Goal: Understand process/instructions: Learn how to perform a task or action

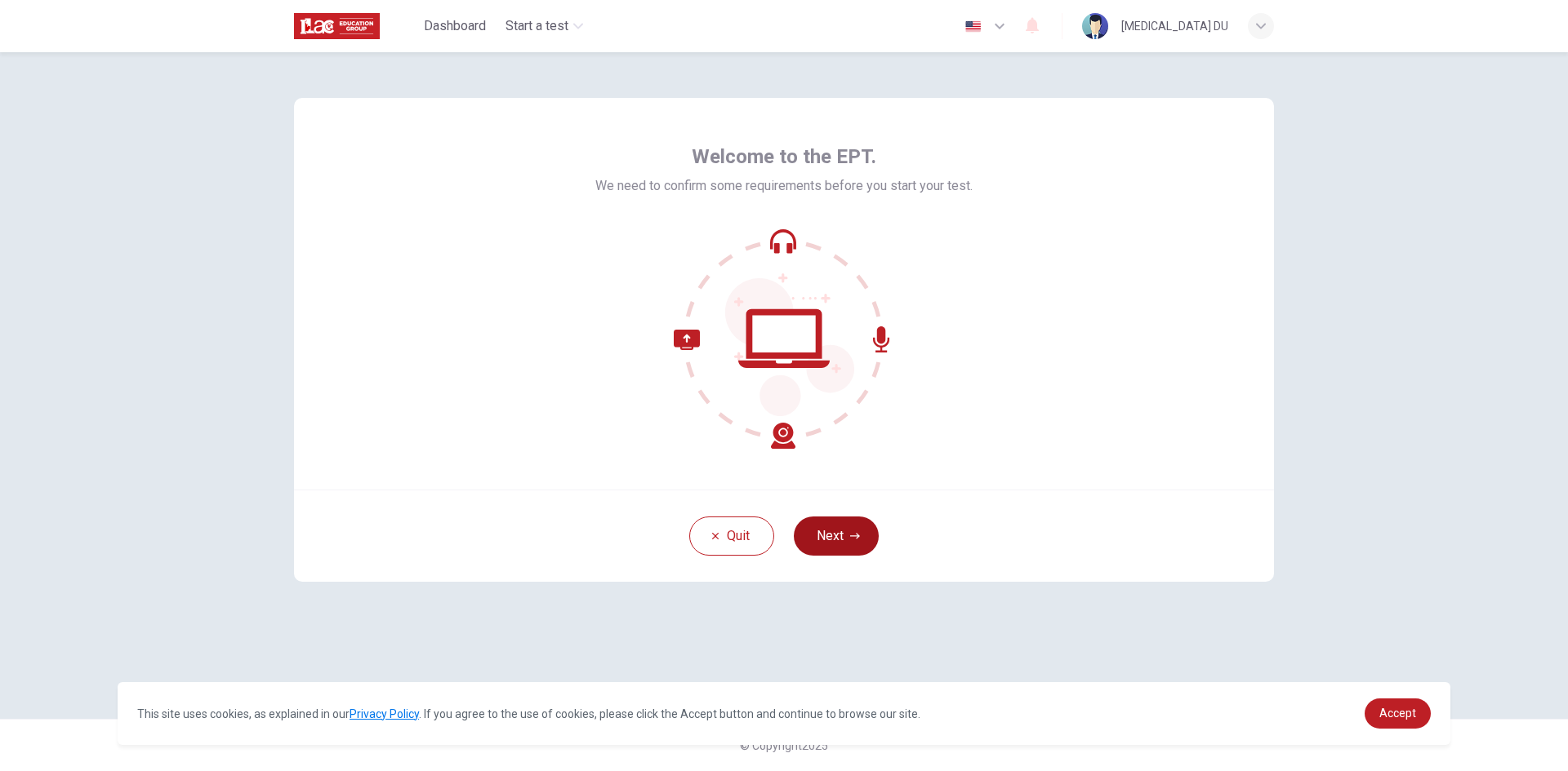
click at [854, 532] on icon "button" at bounding box center [855, 536] width 10 height 10
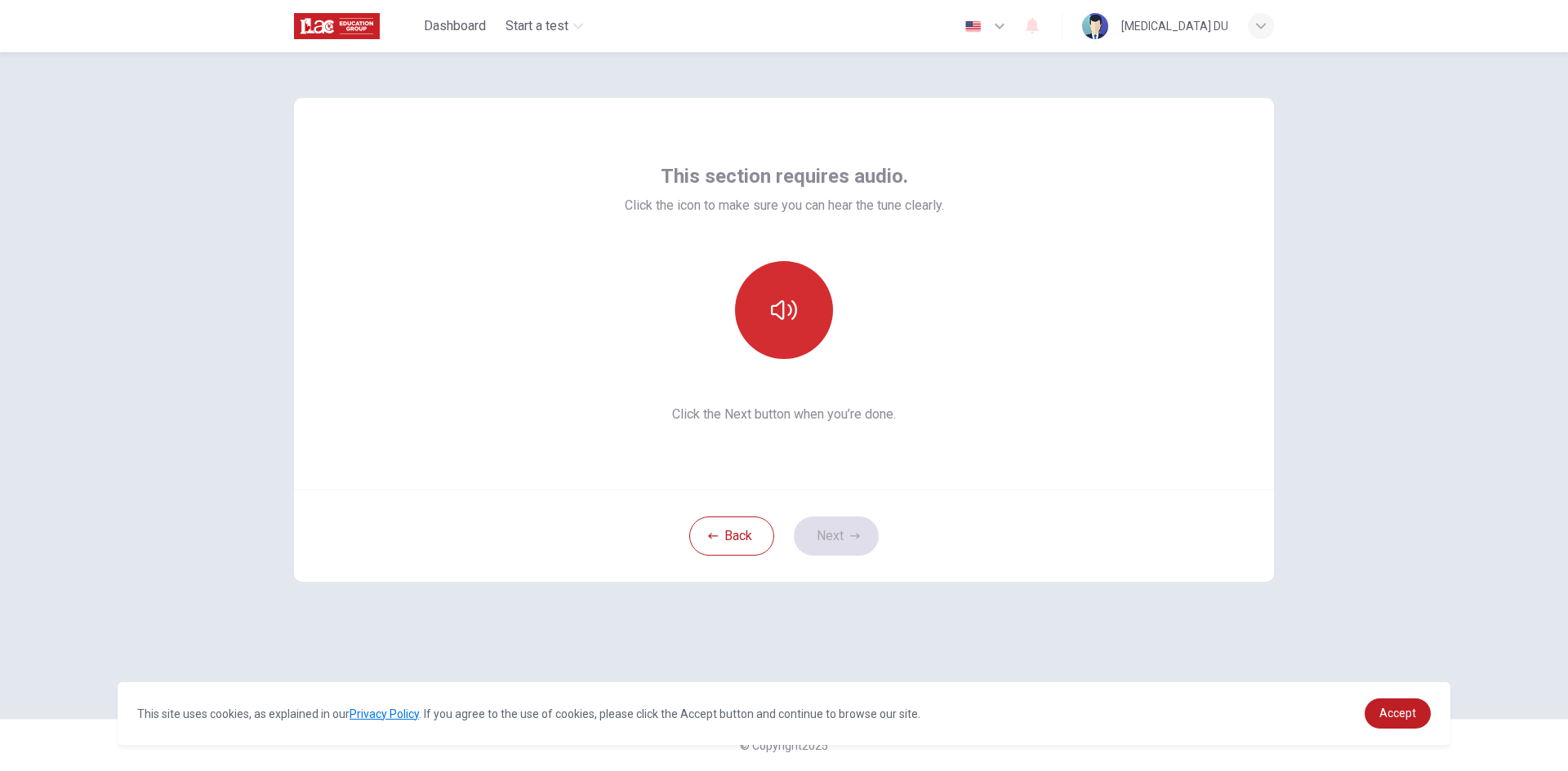
click at [789, 314] on icon "button" at bounding box center [784, 310] width 26 height 19
click at [858, 540] on icon "button" at bounding box center [855, 536] width 10 height 10
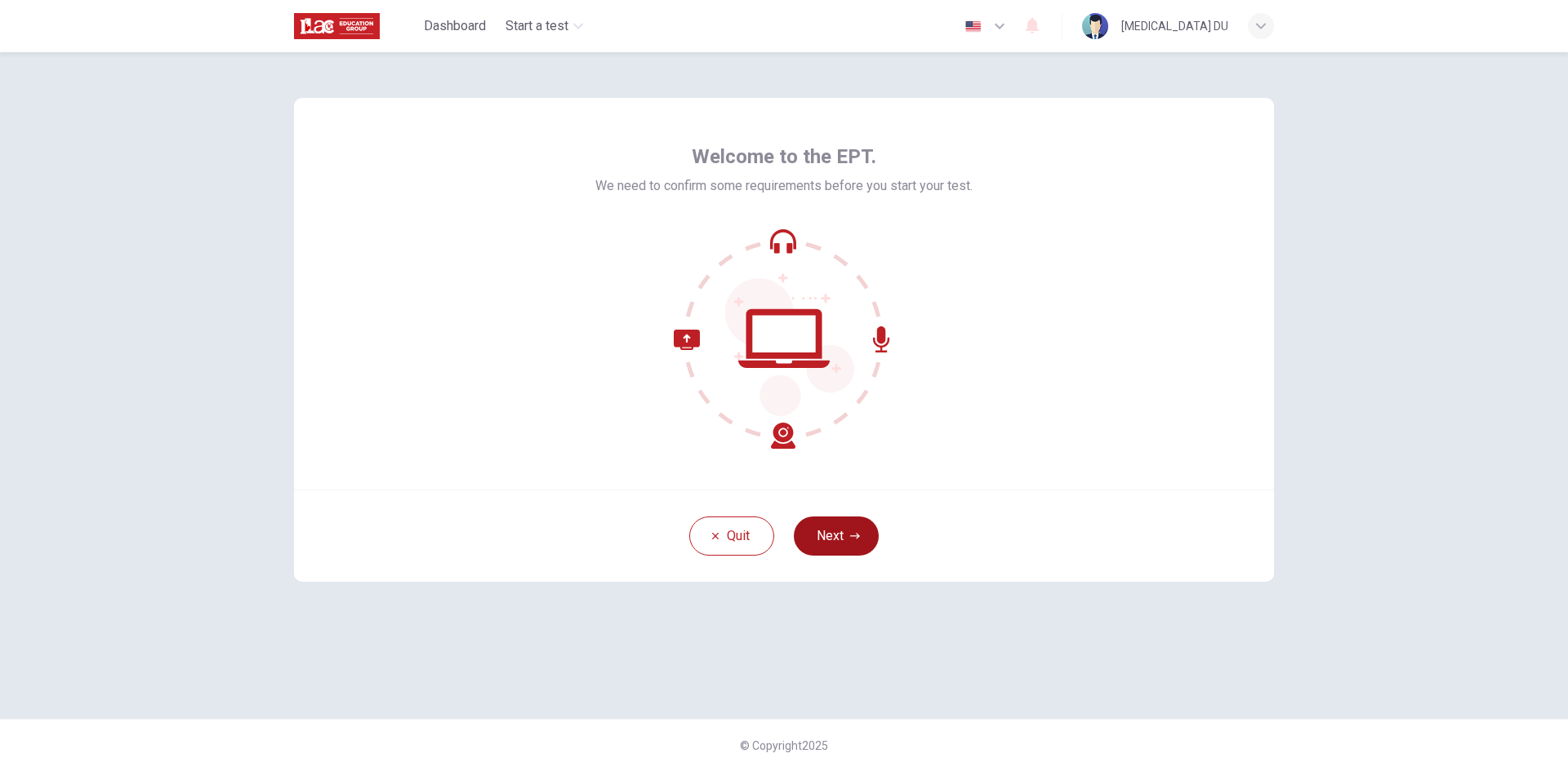
click at [832, 536] on button "Next" at bounding box center [836, 536] width 85 height 39
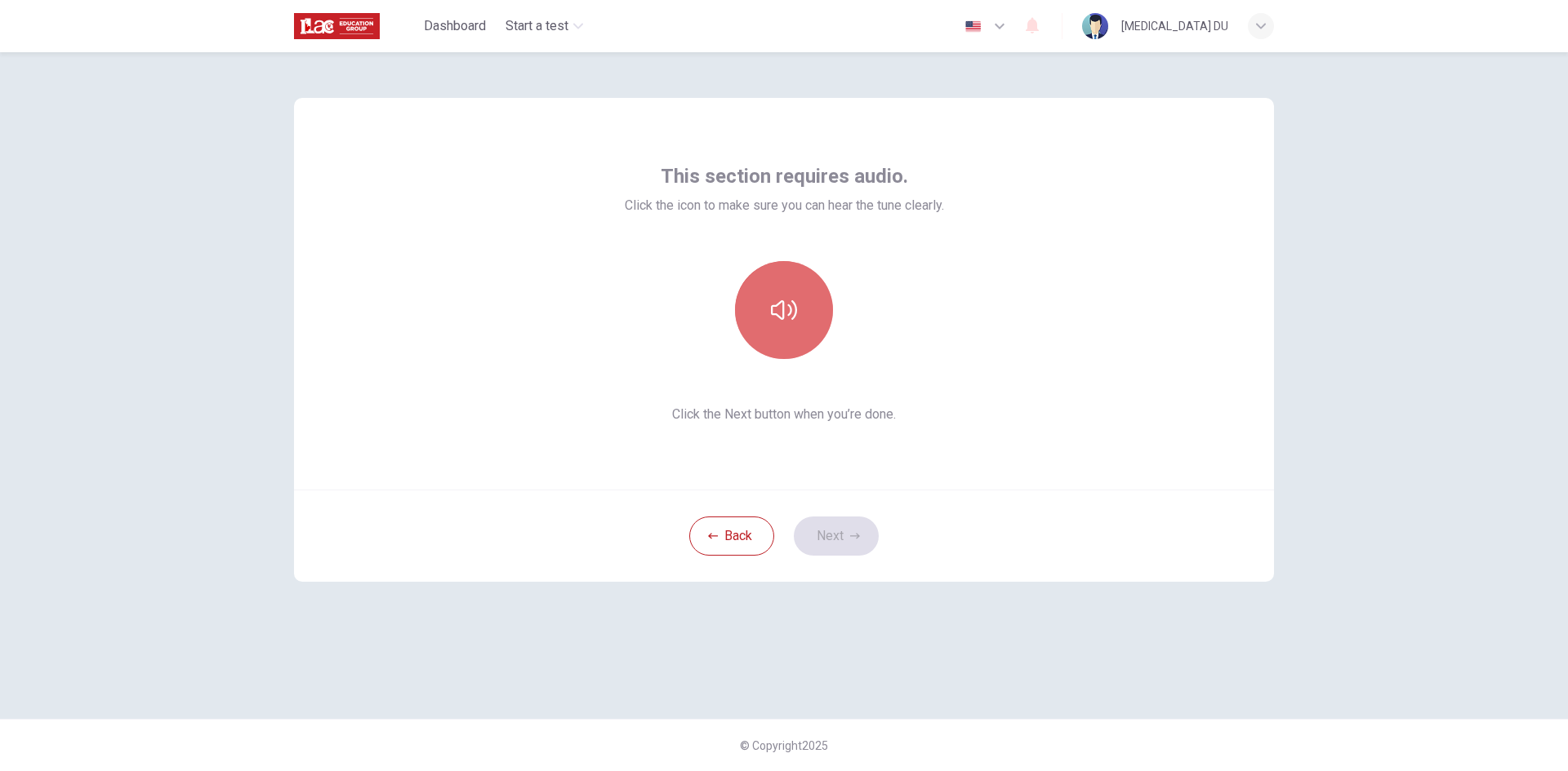
click at [802, 315] on button "button" at bounding box center [784, 310] width 98 height 97
click at [846, 527] on button "Next" at bounding box center [836, 536] width 85 height 39
